Goal: Transaction & Acquisition: Purchase product/service

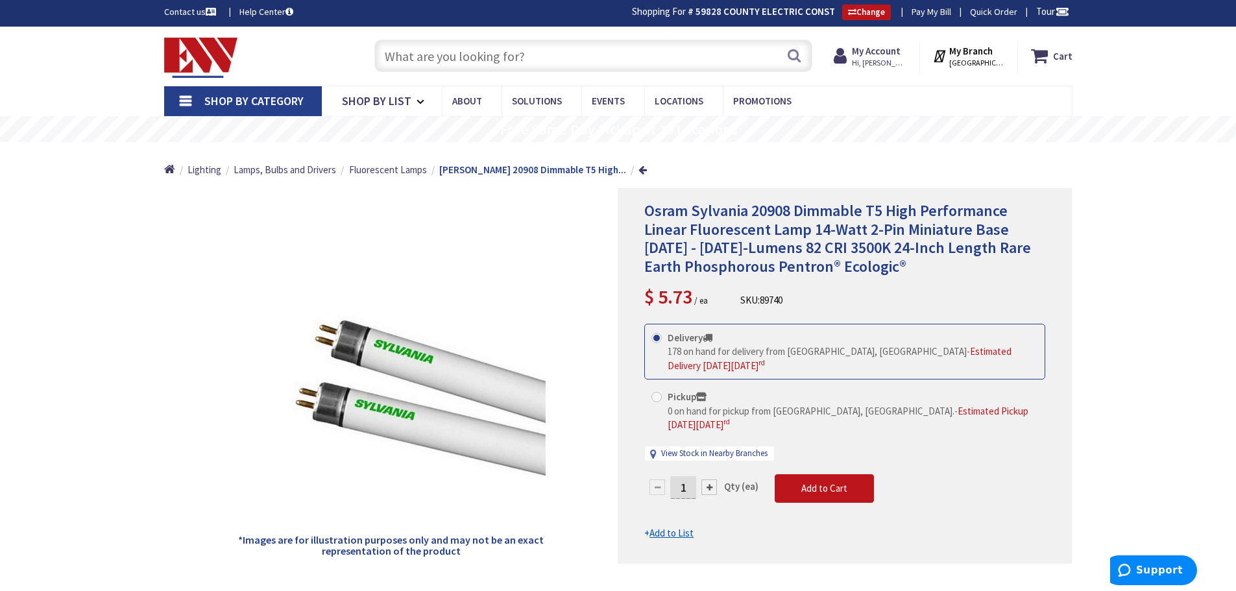
click at [410, 51] on input "text" at bounding box center [593, 56] width 438 height 32
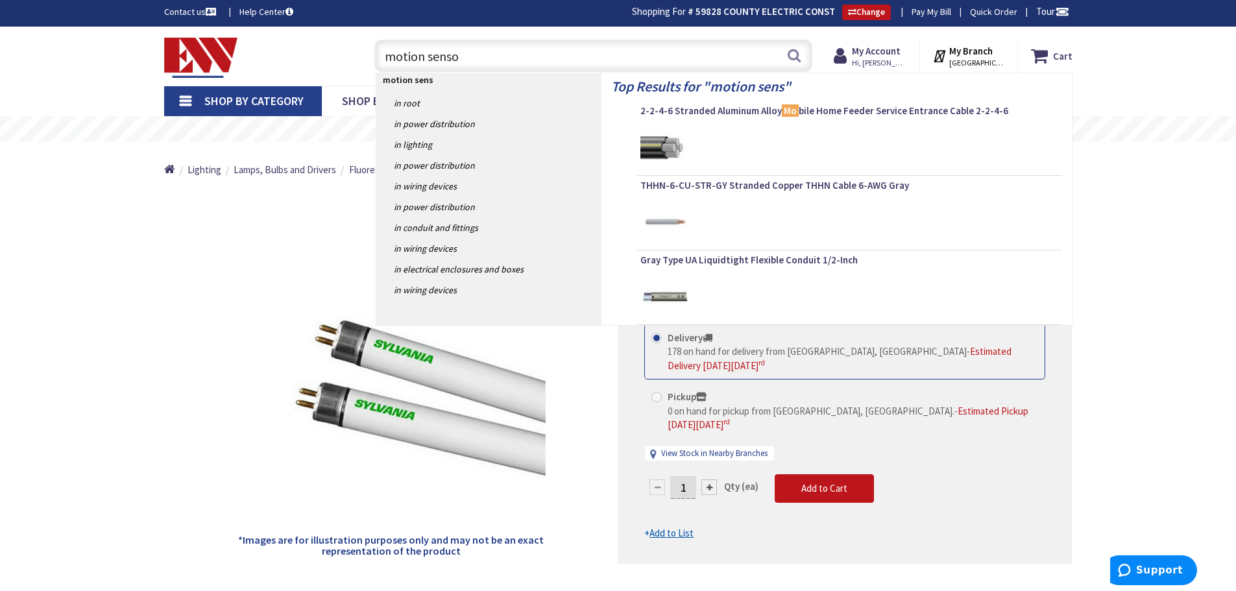
type input "motion sensor"
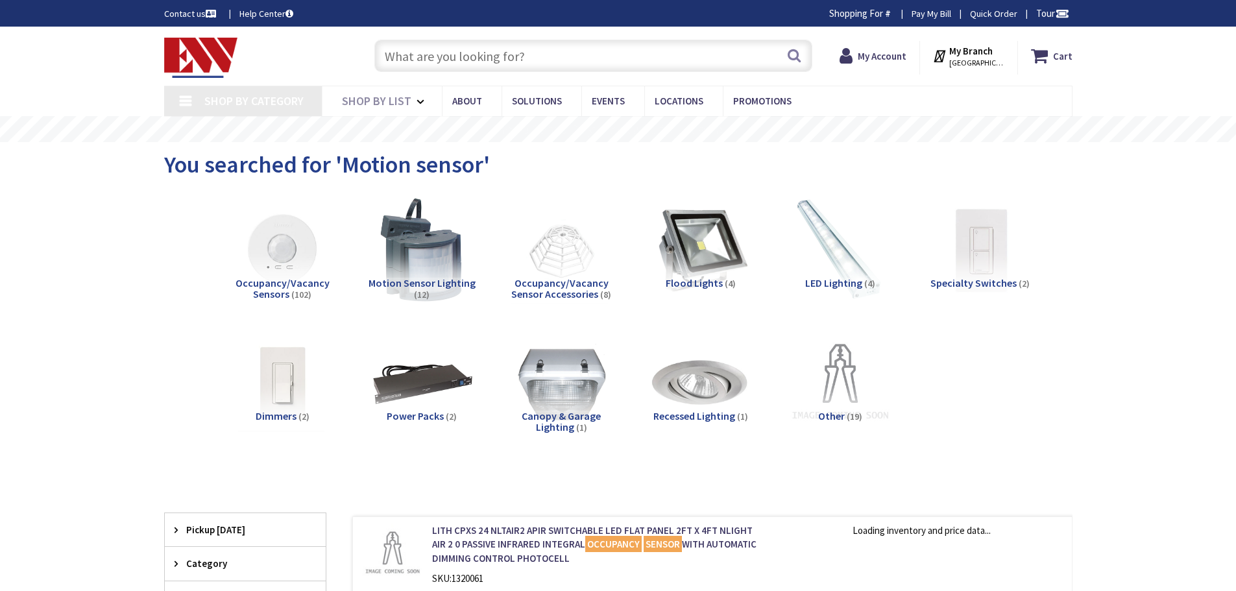
type input "[STREET_ADDRESS]"
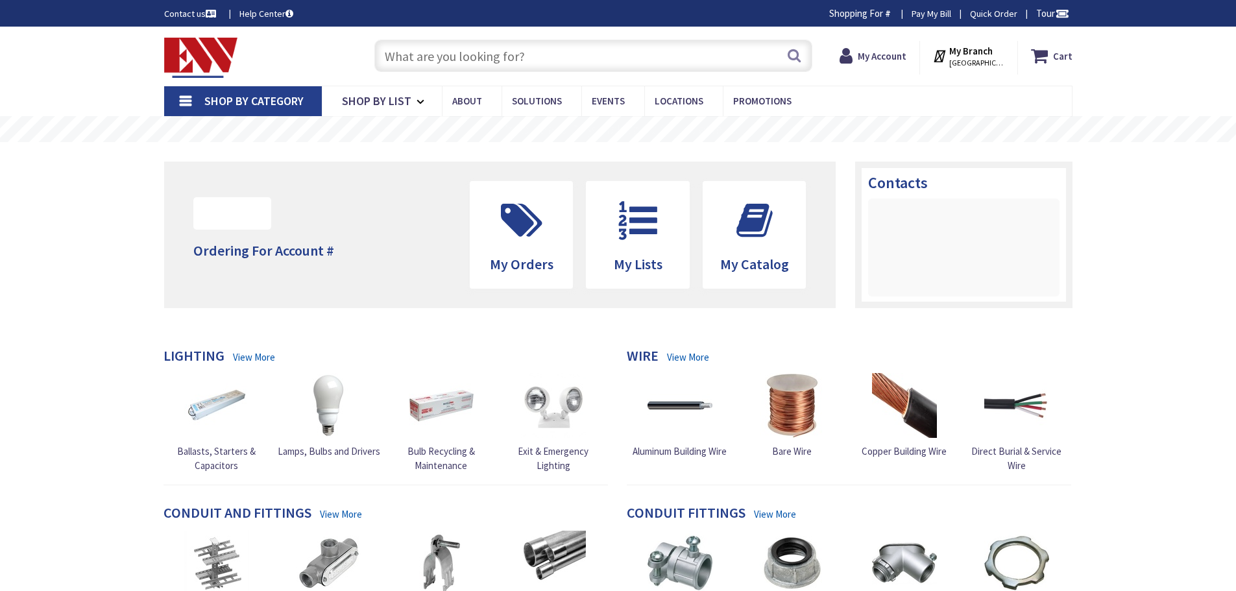
click at [421, 54] on input "text" at bounding box center [593, 56] width 438 height 32
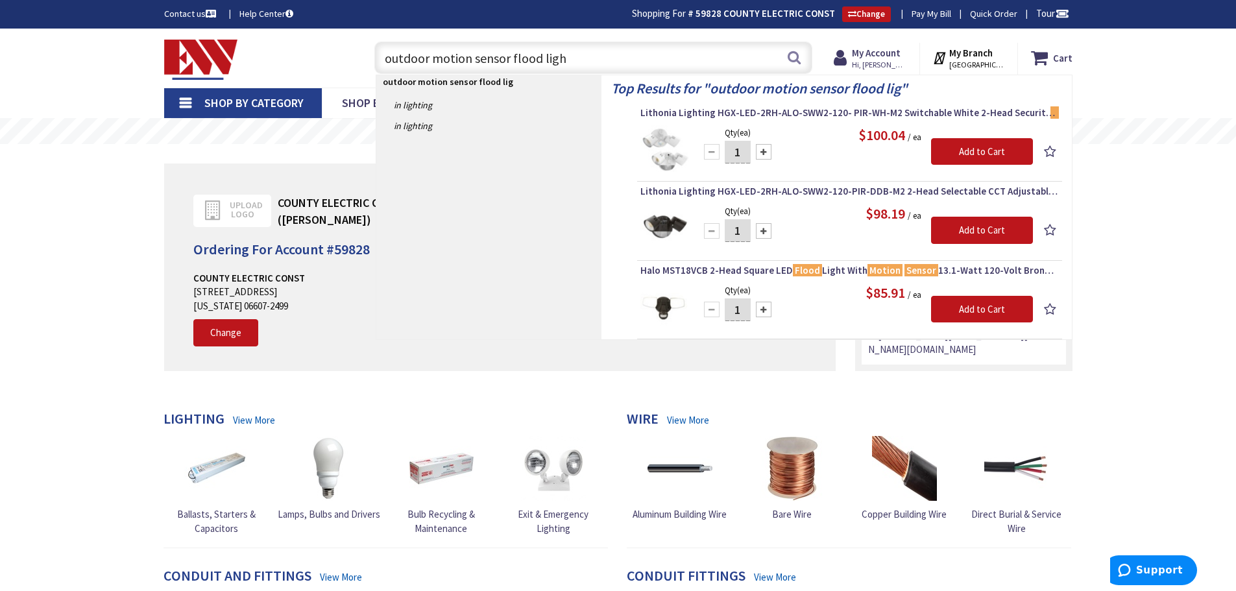
type input "outdoor motion sensor flood light"
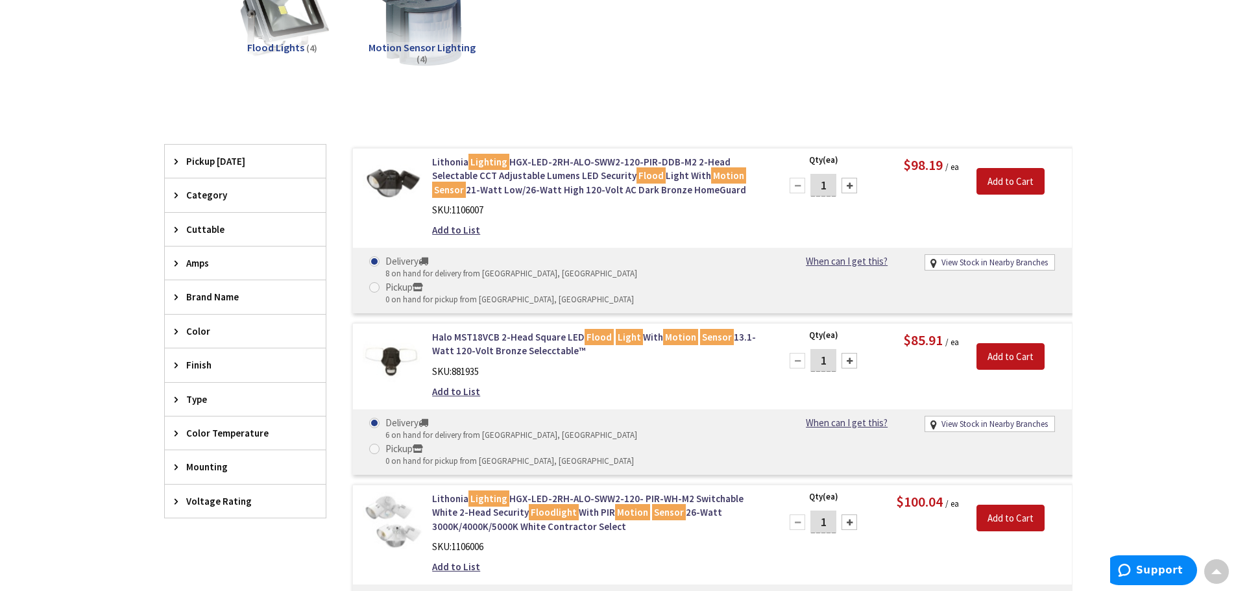
scroll to position [227, 0]
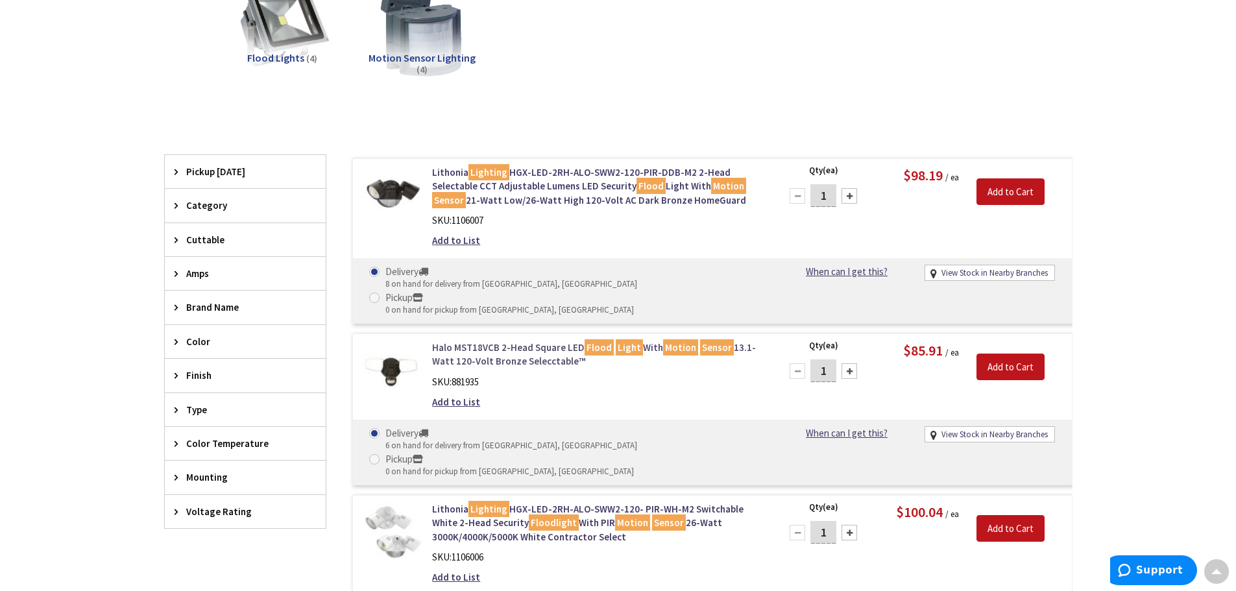
click at [551, 341] on link "Halo MST18VCB 2-Head Square LED Flood Light With Motion Sensor 13.1-Watt 120-Vo…" at bounding box center [597, 355] width 330 height 28
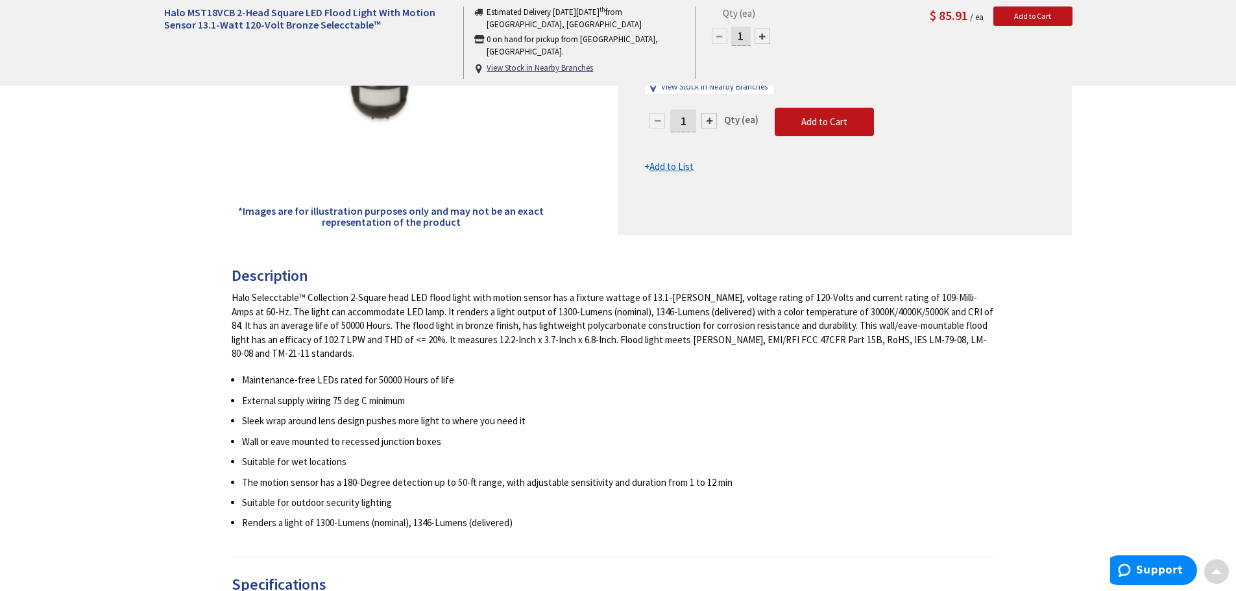
scroll to position [389, 0]
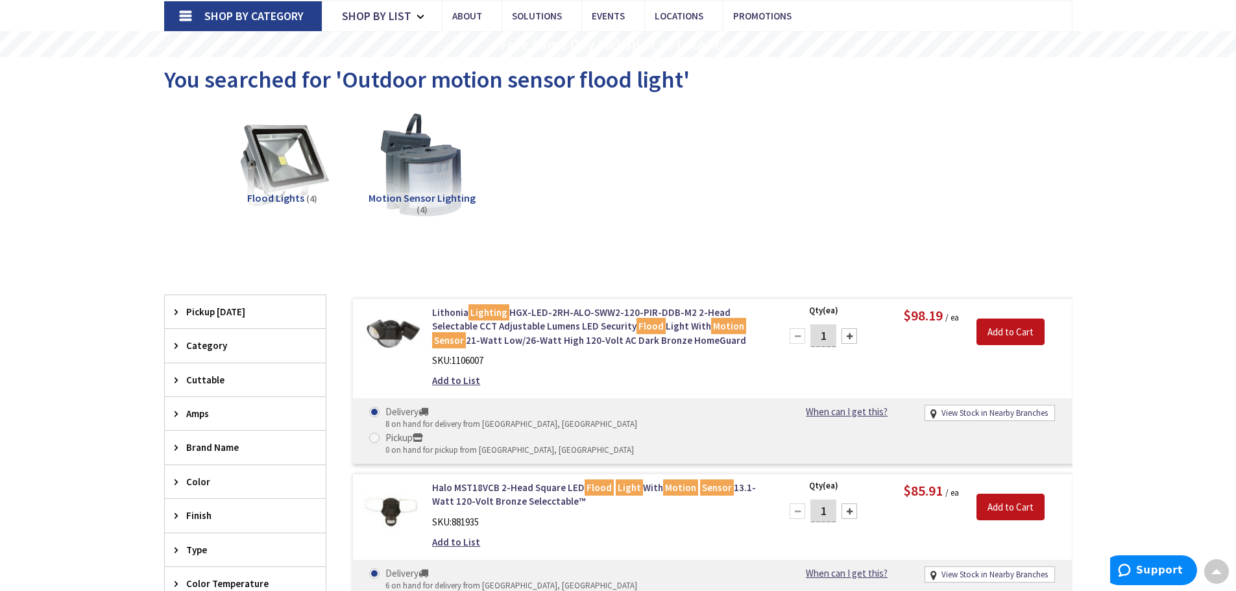
scroll to position [87, 0]
click at [388, 336] on img at bounding box center [393, 336] width 60 height 60
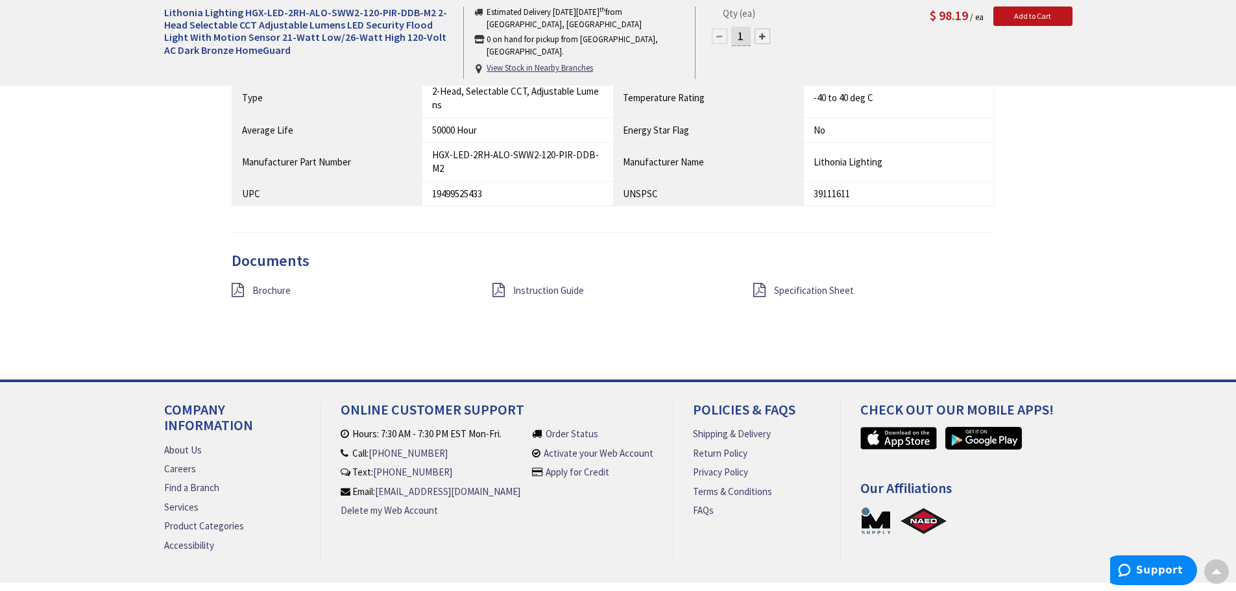
scroll to position [1059, 0]
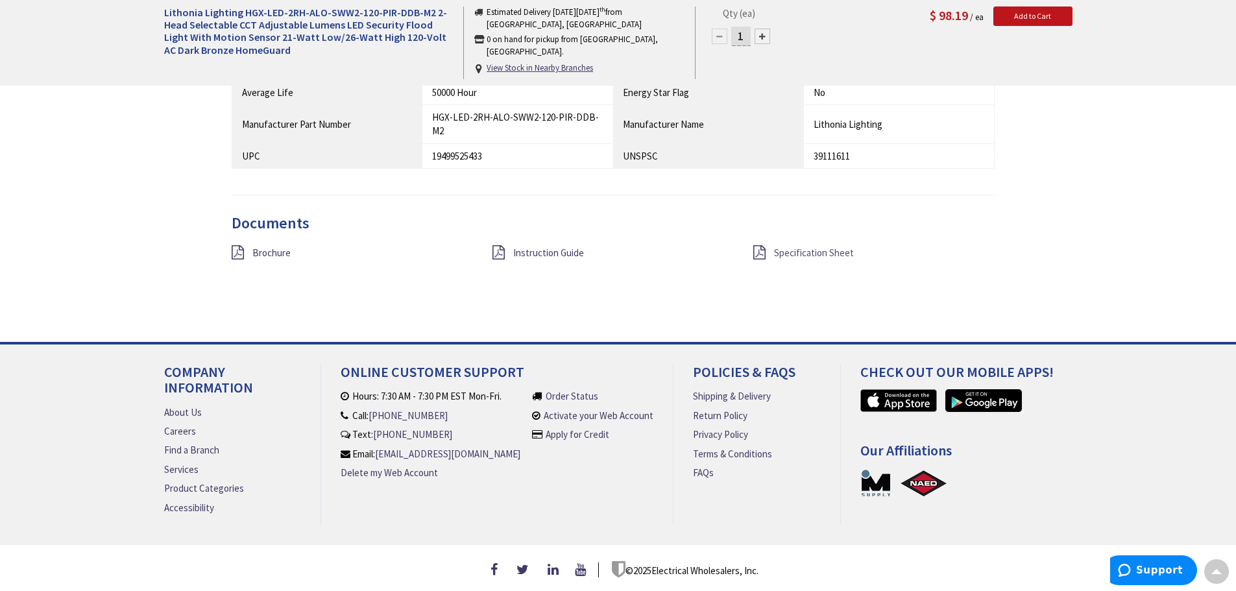
click at [799, 247] on span "Specification Sheet" at bounding box center [814, 253] width 80 height 12
click at [550, 256] on span "Instruction Guide" at bounding box center [548, 253] width 71 height 12
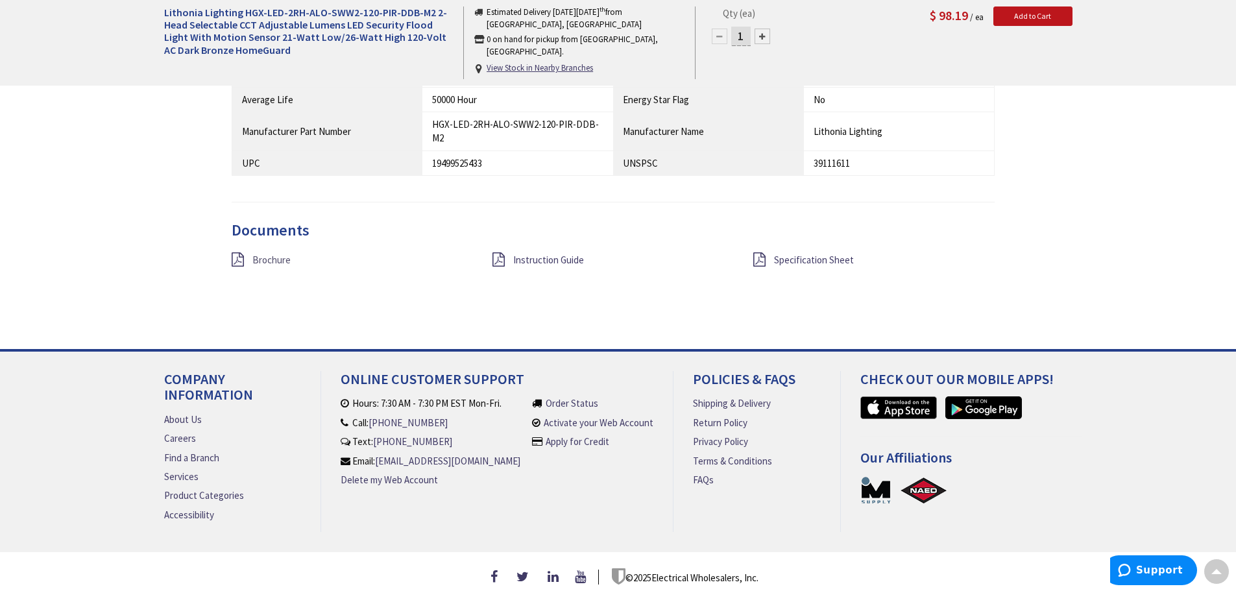
click at [273, 260] on span "Brochure" at bounding box center [271, 260] width 38 height 12
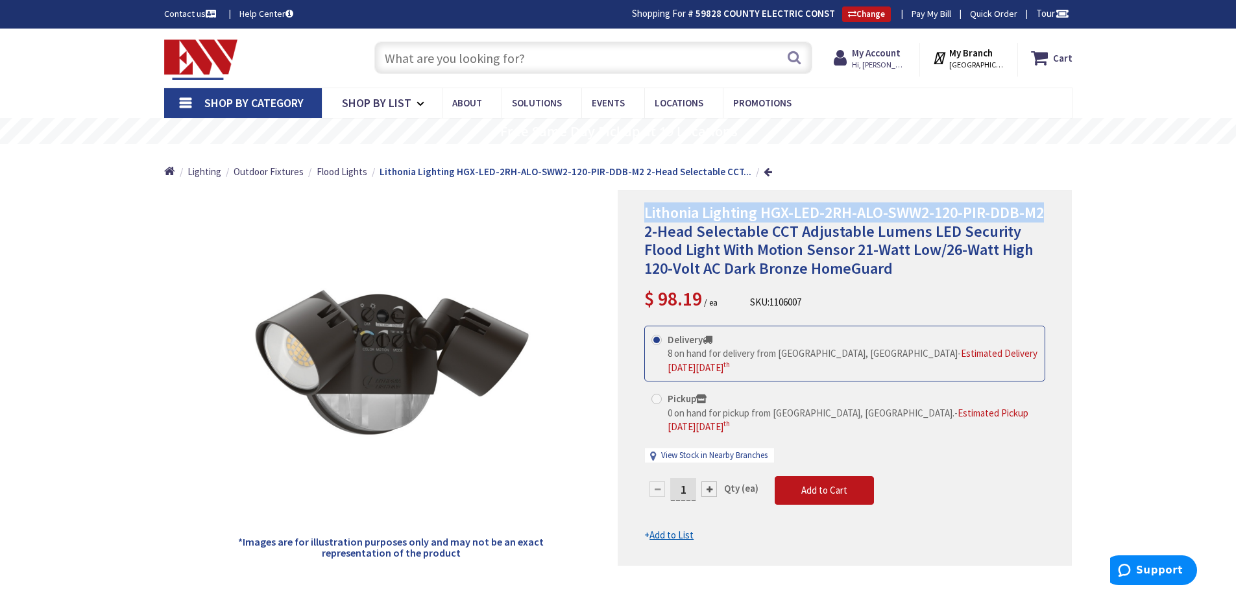
drag, startPoint x: 645, startPoint y: 213, endPoint x: 1055, endPoint y: 200, distance: 409.5
click at [1055, 200] on div "Lithonia Lighting HGX-LED-2RH-ALO-SWW2-120-PIR-DDB-M2 2-Head Selectable CCT Adj…" at bounding box center [845, 378] width 454 height 376
copy span "Lithonia Lighting HGX-LED-2RH-ALO-SWW2-120-PIR-DDB-M2"
